Goal: Obtain resource: Download file/media

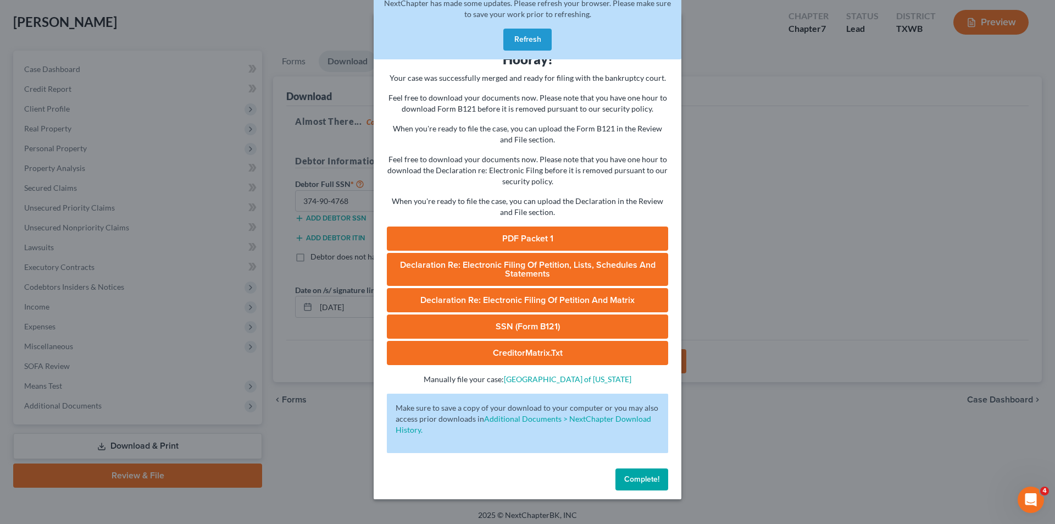
drag, startPoint x: 758, startPoint y: 206, endPoint x: 773, endPoint y: 202, distance: 15.7
click at [761, 206] on div "Download Bankruptcy Packet Hooray! Your case was successfully merged and ready …" at bounding box center [527, 262] width 1055 height 524
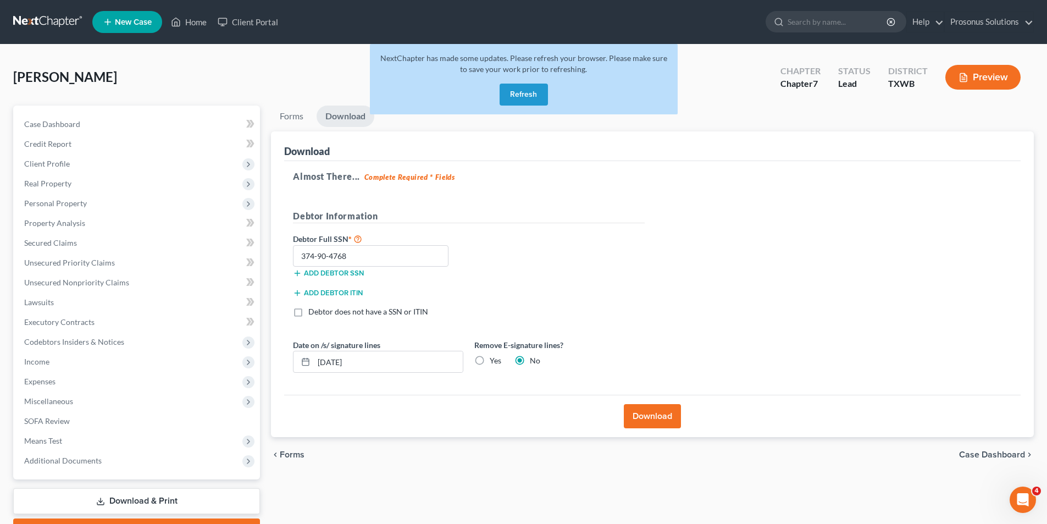
click at [29, 19] on link at bounding box center [48, 22] width 70 height 20
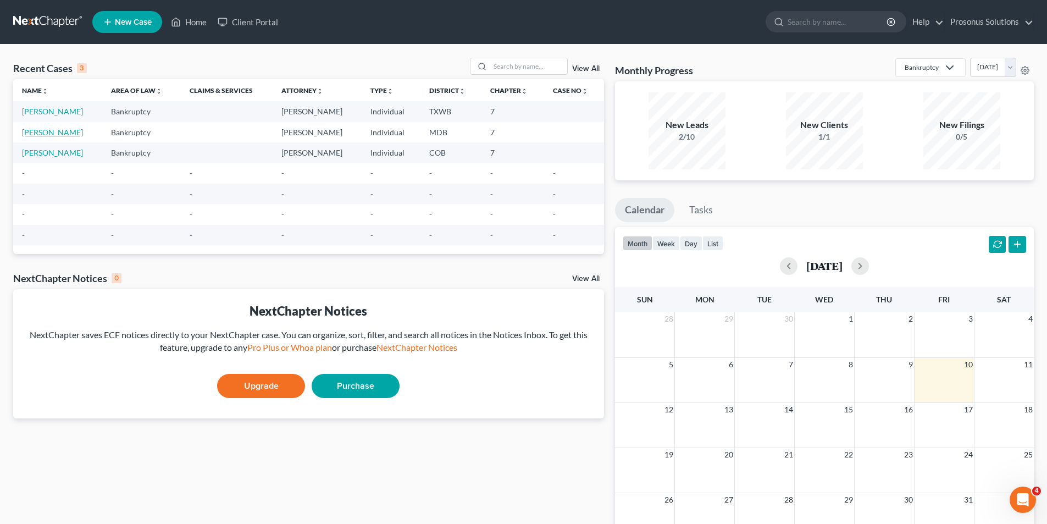
click at [51, 131] on link "[PERSON_NAME]" at bounding box center [52, 132] width 61 height 9
select select "0"
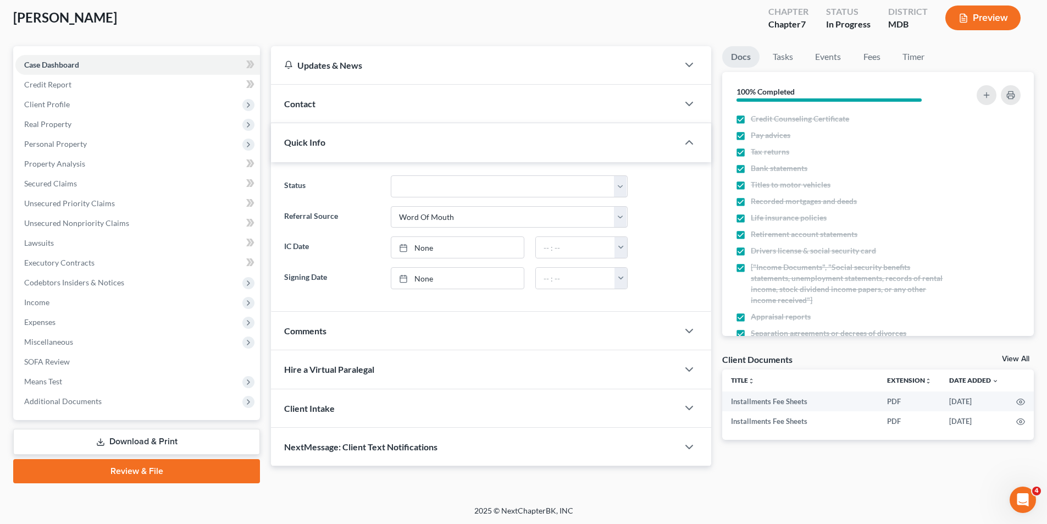
scroll to position [60, 0]
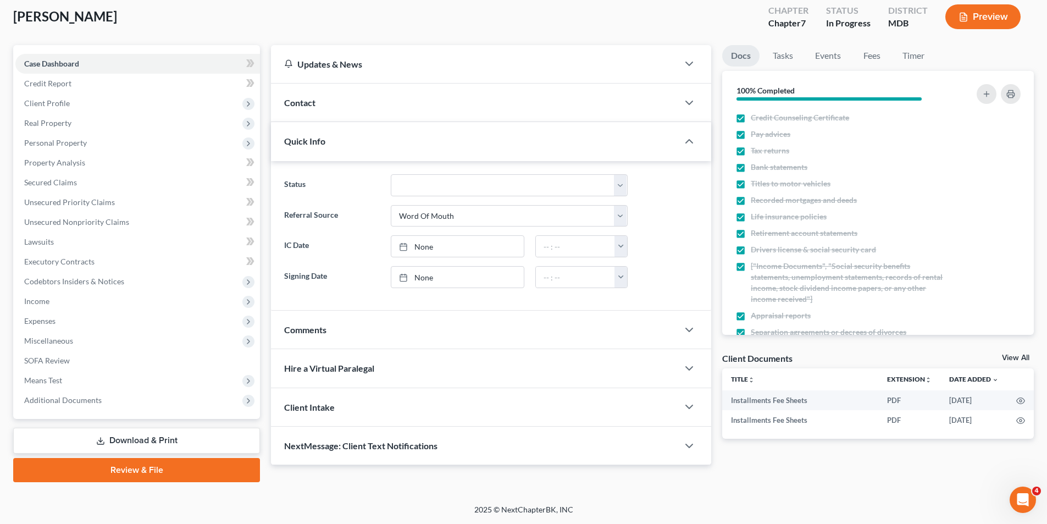
click at [154, 436] on link "Download & Print" at bounding box center [136, 441] width 247 height 26
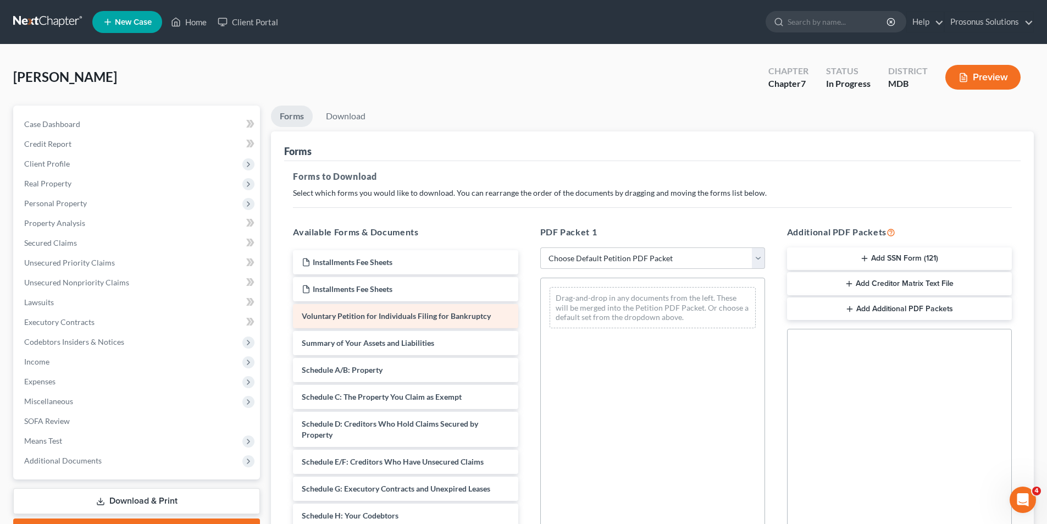
click at [453, 316] on span "Voluntary Petition for Individuals Filing for Bankruptcy" at bounding box center [396, 315] width 189 height 9
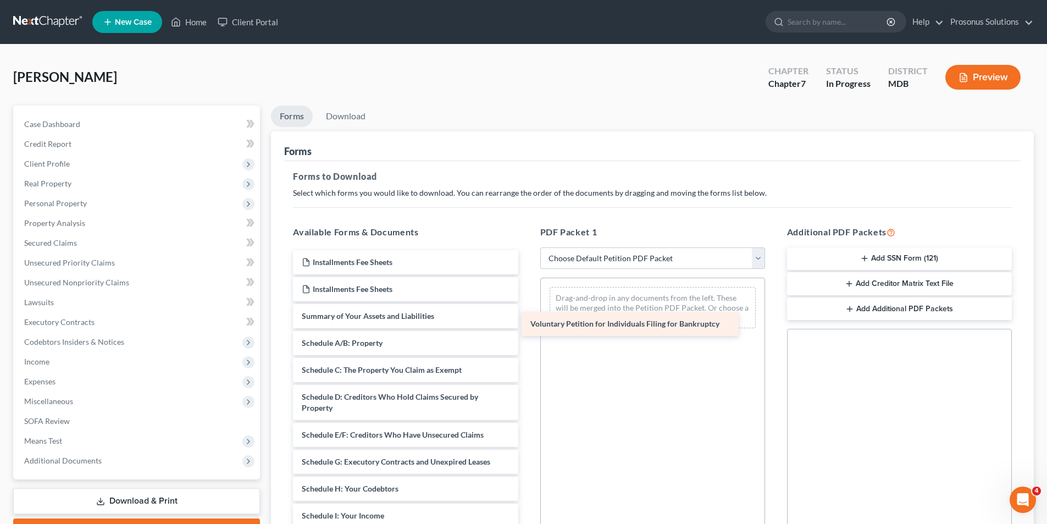
drag, startPoint x: 453, startPoint y: 316, endPoint x: 682, endPoint y: 323, distance: 229.3
click at [527, 323] on div "Voluntary Petition for Individuals Filing for Bankruptcy Installments Fee Sheet…" at bounding box center [405, 526] width 242 height 553
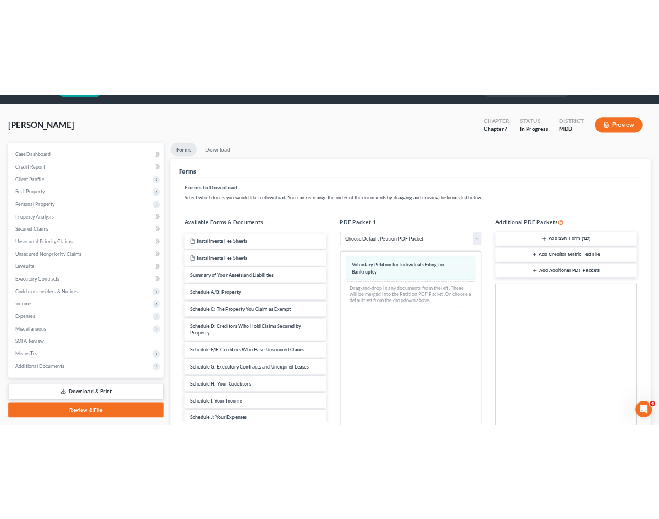
scroll to position [55, 0]
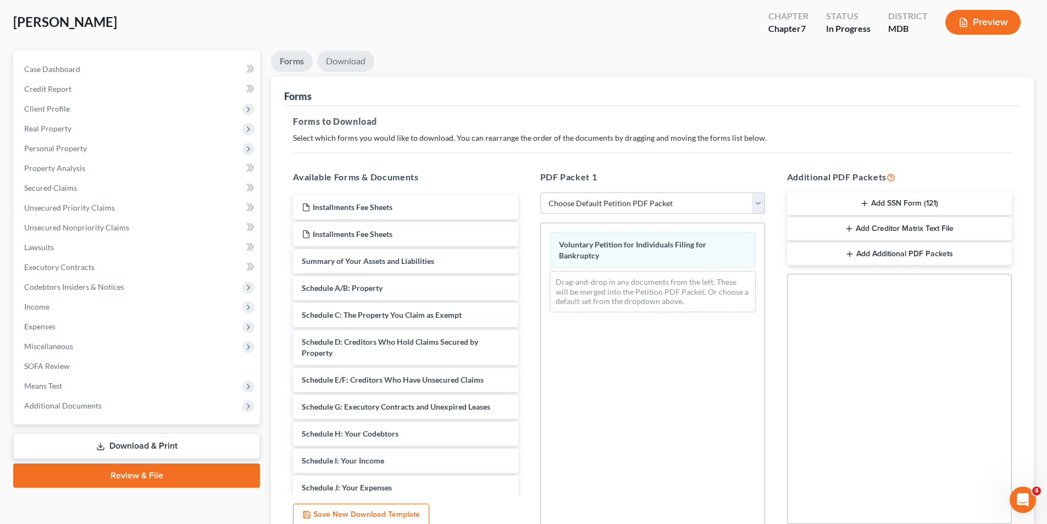
click at [347, 57] on link "Download" at bounding box center [345, 61] width 57 height 21
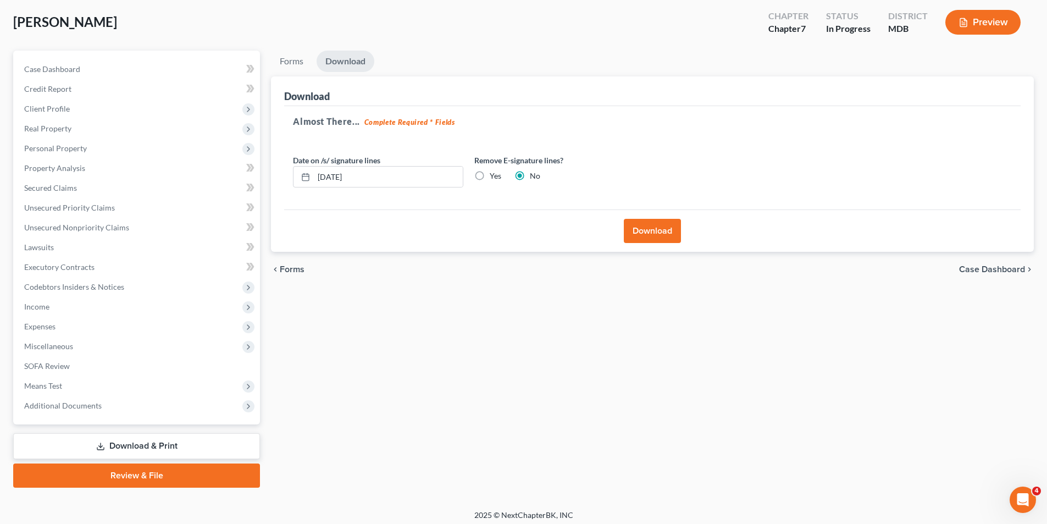
click at [656, 231] on button "Download" at bounding box center [652, 231] width 57 height 24
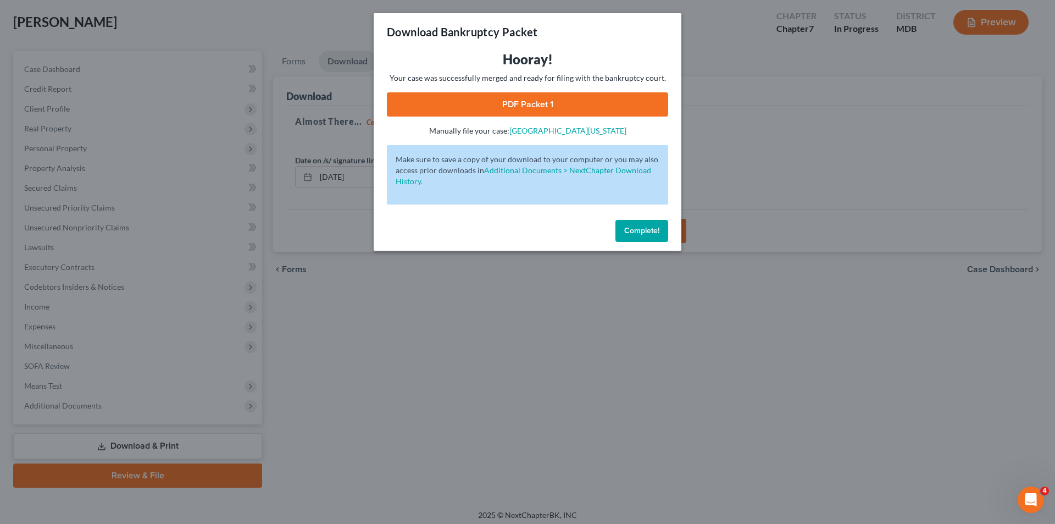
click at [565, 105] on link "PDF Packet 1" at bounding box center [527, 104] width 281 height 24
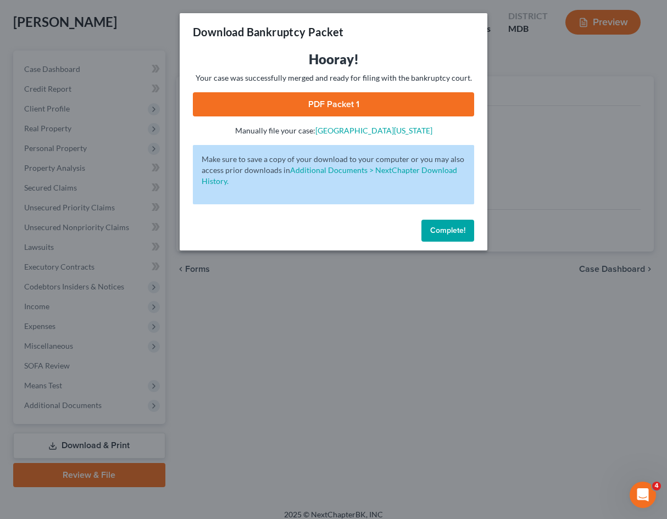
click at [554, 155] on div "Download Bankruptcy Packet Hooray! Your case was successfully merged and ready …" at bounding box center [333, 259] width 667 height 519
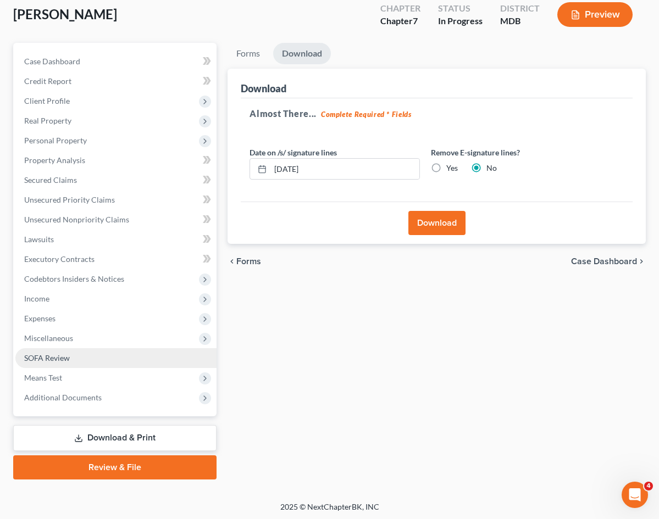
scroll to position [65, 0]
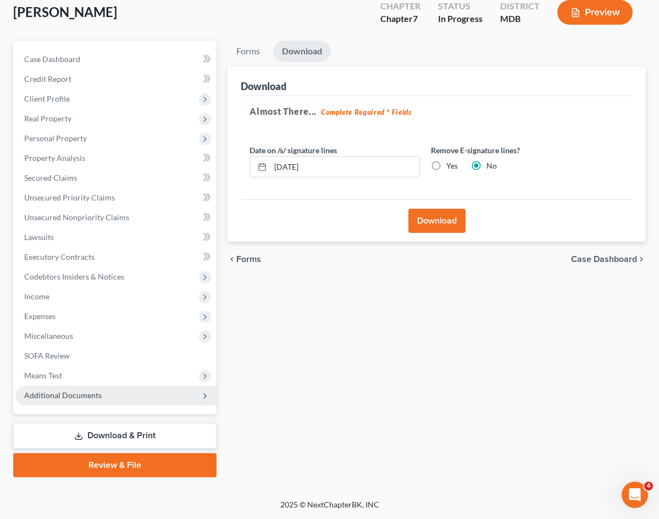
click at [99, 403] on span "Additional Documents" at bounding box center [115, 396] width 201 height 20
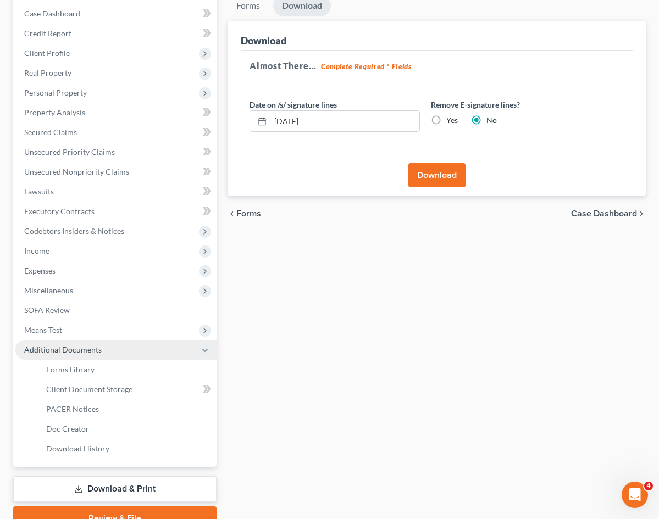
scroll to position [164, 0]
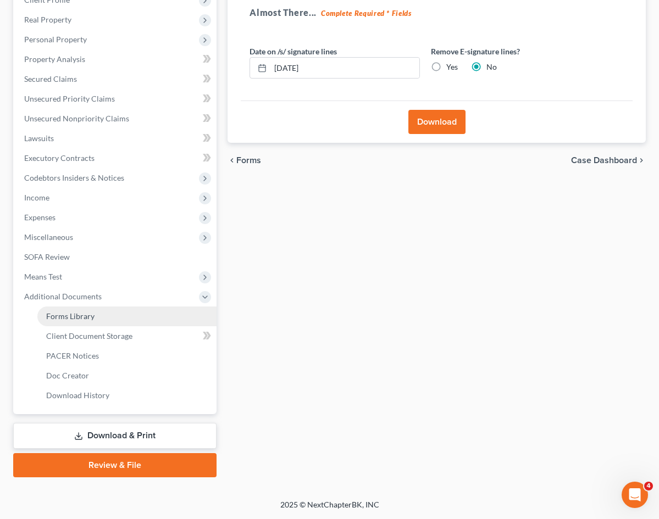
click at [96, 318] on link "Forms Library" at bounding box center [126, 317] width 179 height 20
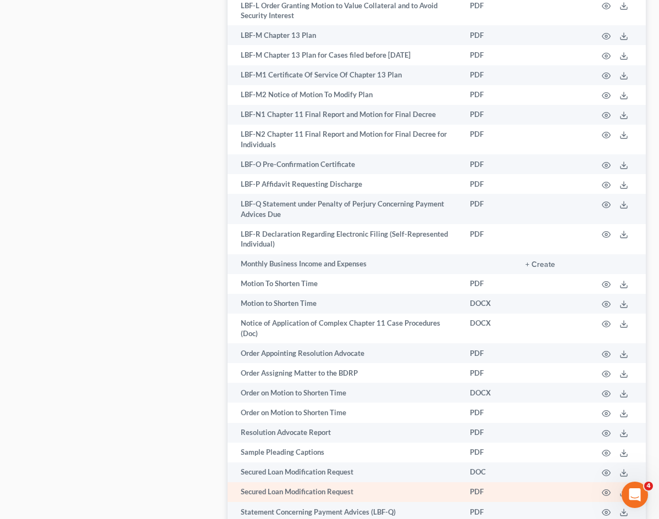
scroll to position [1242, 0]
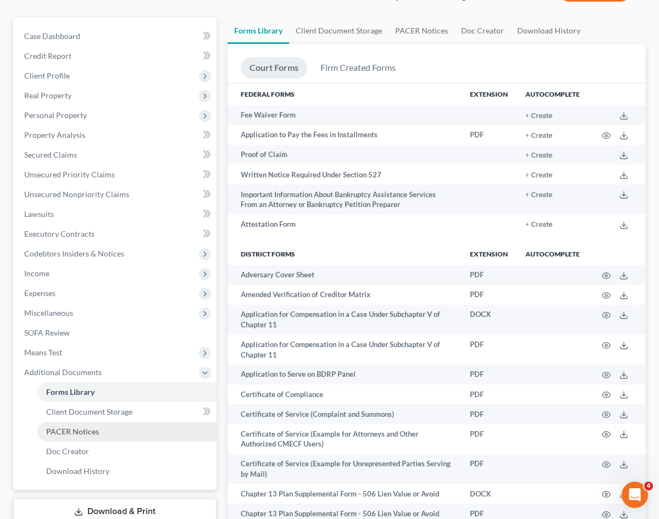
scroll to position [165, 0]
